Goal: Task Accomplishment & Management: Manage account settings

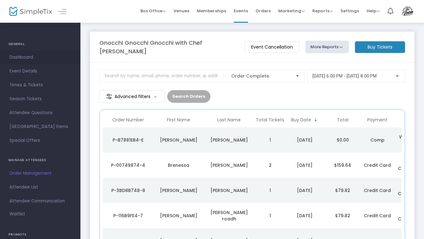
click at [25, 58] on span "Dashboard" at bounding box center [40, 57] width 62 height 8
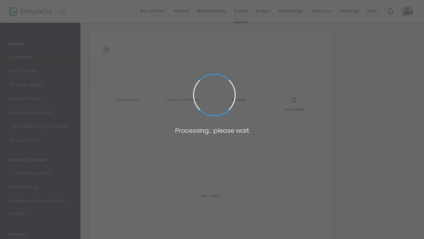
type input "[URL][DOMAIN_NAME][PERSON_NAME]"
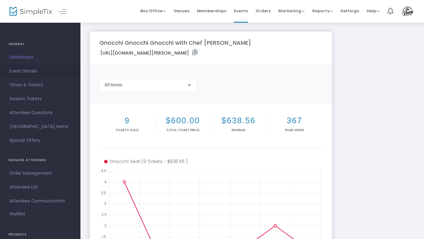
click at [27, 70] on span "Event Details" at bounding box center [40, 71] width 62 height 8
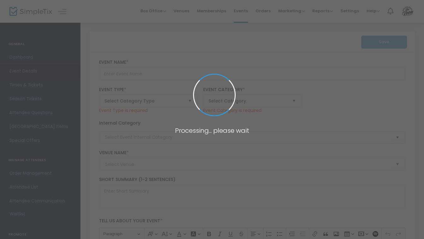
type input "Gnocchi Gnocchi Gnocchi with Chef [PERSON_NAME]"
type textarea "$ 75.00Semolina Gnocchi goes back to Roman times but the more famous potato gno…"
checkbox input "true"
type input "Buy Tickets"
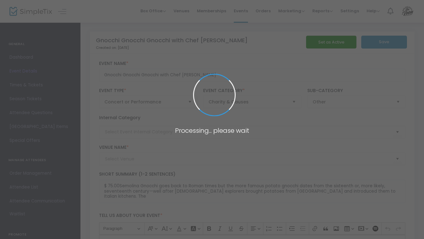
type input "The Market in The Room (CHEFS TABLE )"
